Goal: Use online tool/utility: Utilize a website feature to perform a specific function

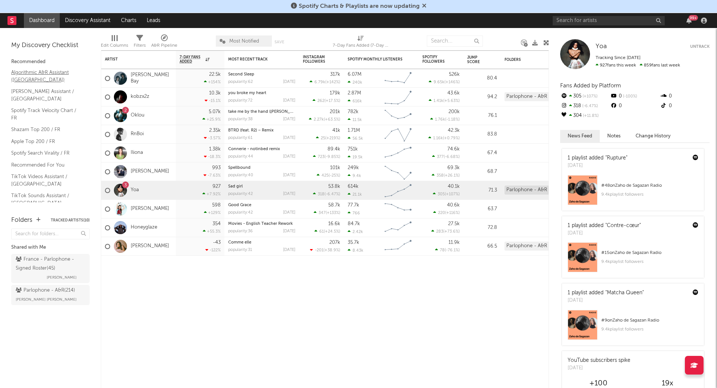
click at [30, 68] on link "Algorithmic A&R Assistant ([GEOGRAPHIC_DATA])" at bounding box center [46, 75] width 71 height 15
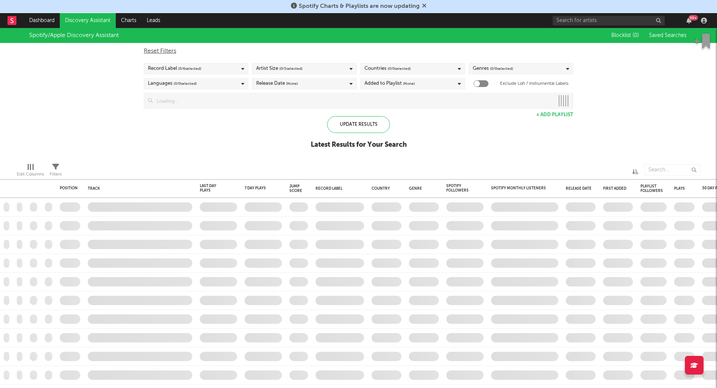
checkbox input "true"
